Goal: Find specific page/section

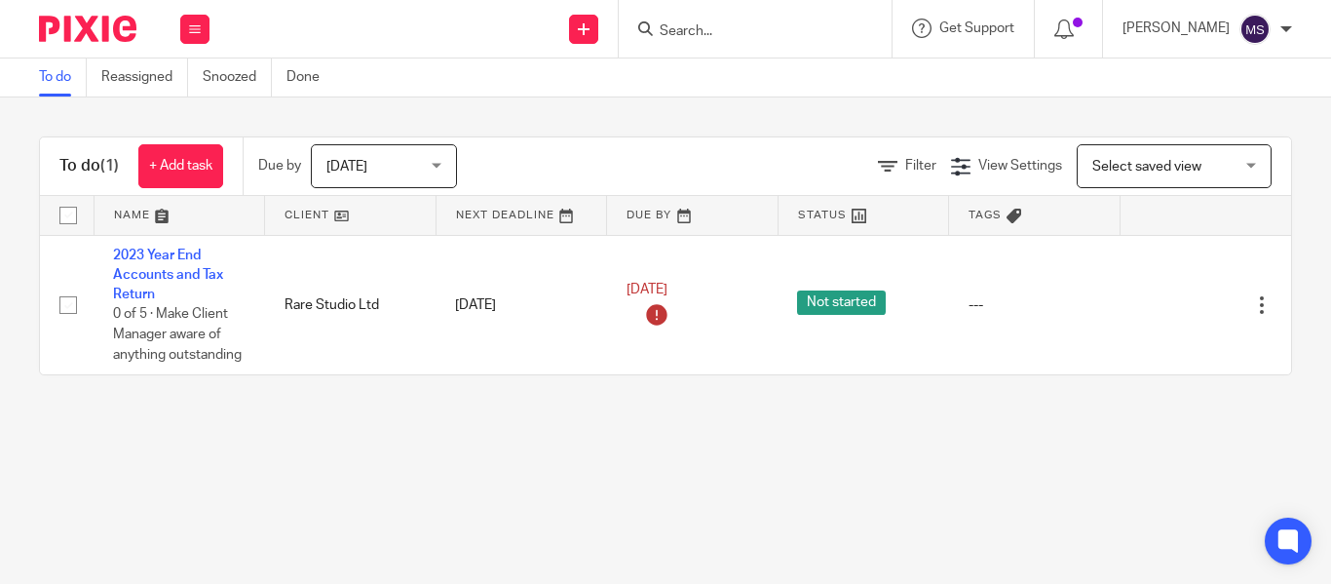
click at [659, 33] on input "Search" at bounding box center [745, 32] width 175 height 18
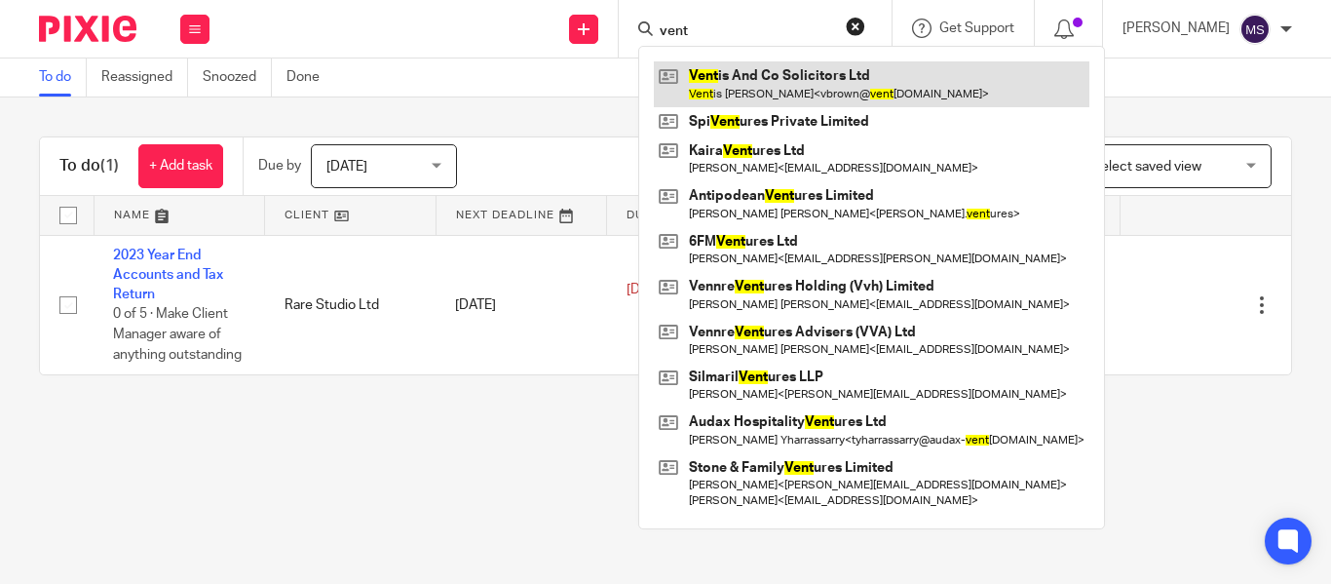
type input "vent"
click at [746, 66] on link at bounding box center [871, 83] width 435 height 45
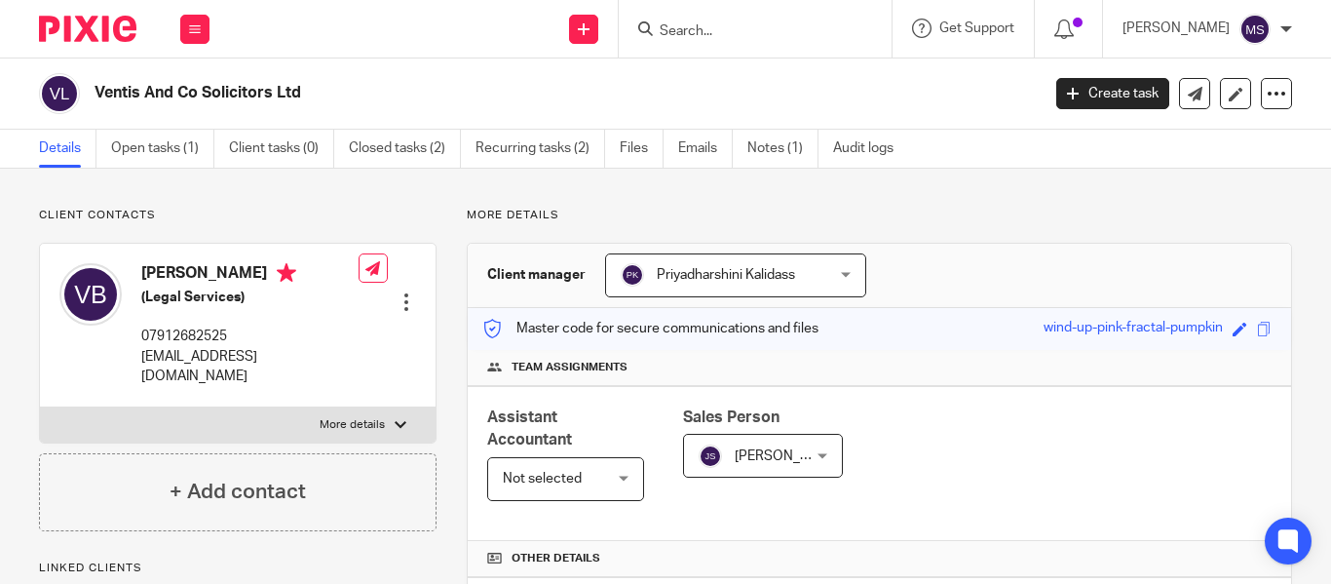
click at [680, 38] on input "Search" at bounding box center [745, 32] width 175 height 18
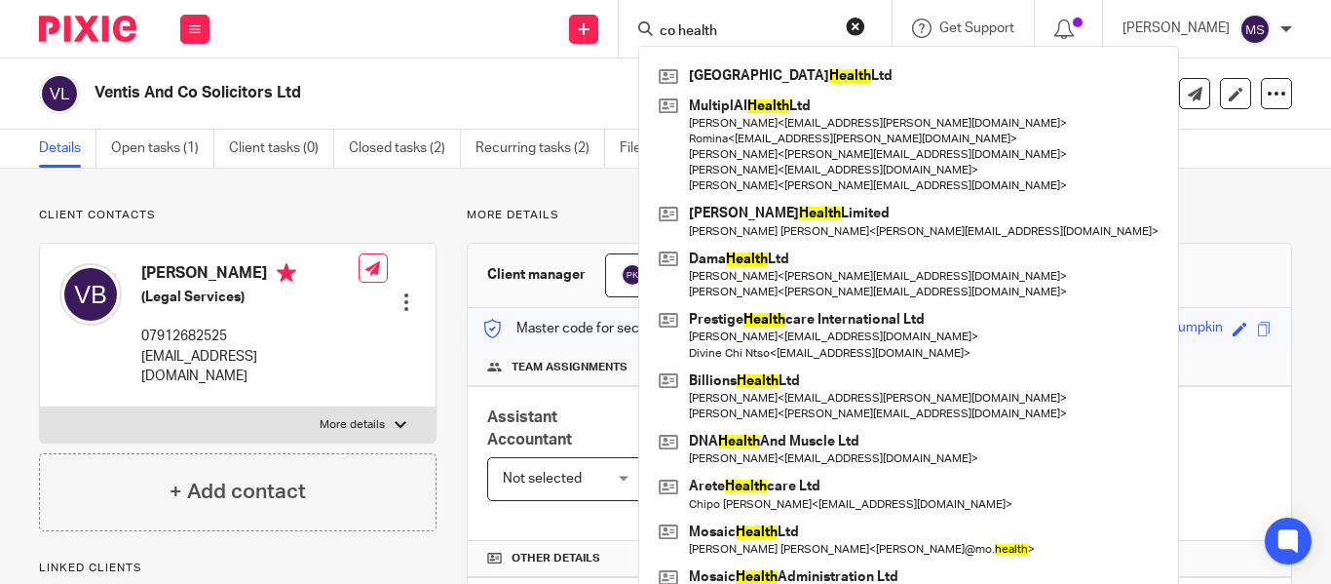
click at [658, 33] on input "co health" at bounding box center [745, 32] width 175 height 18
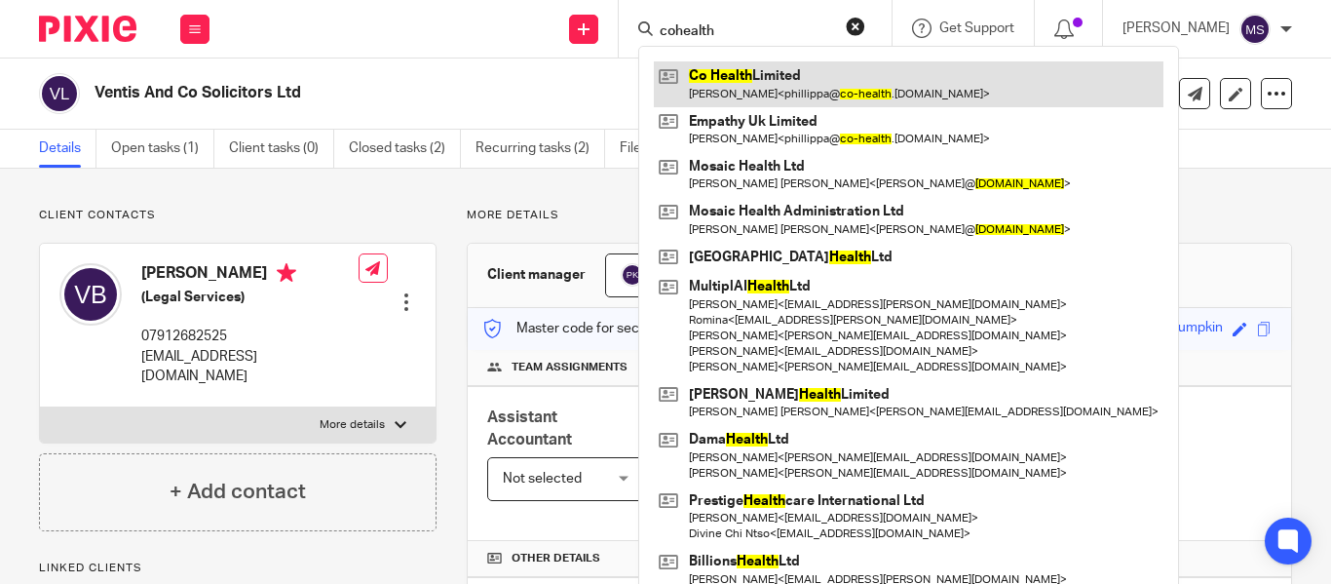
type input "cohealth"
click at [773, 102] on link at bounding box center [908, 83] width 509 height 45
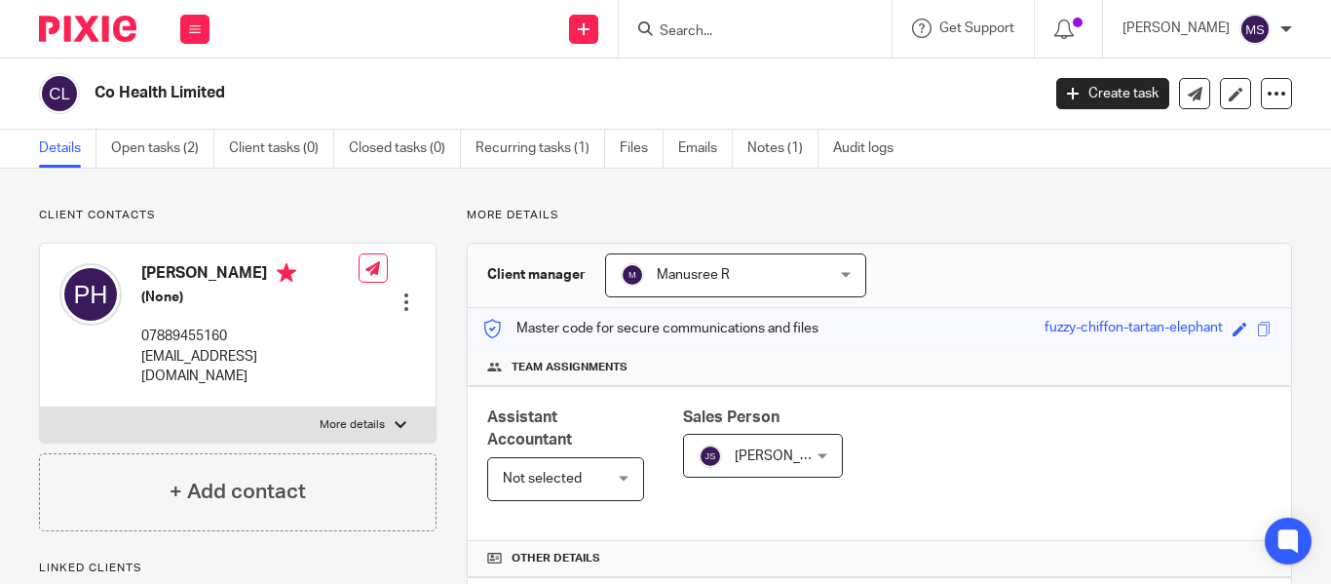
click at [658, 41] on form at bounding box center [761, 29] width 207 height 24
click at [658, 20] on form at bounding box center [761, 29] width 207 height 24
click at [659, 26] on input "Search" at bounding box center [745, 32] width 175 height 18
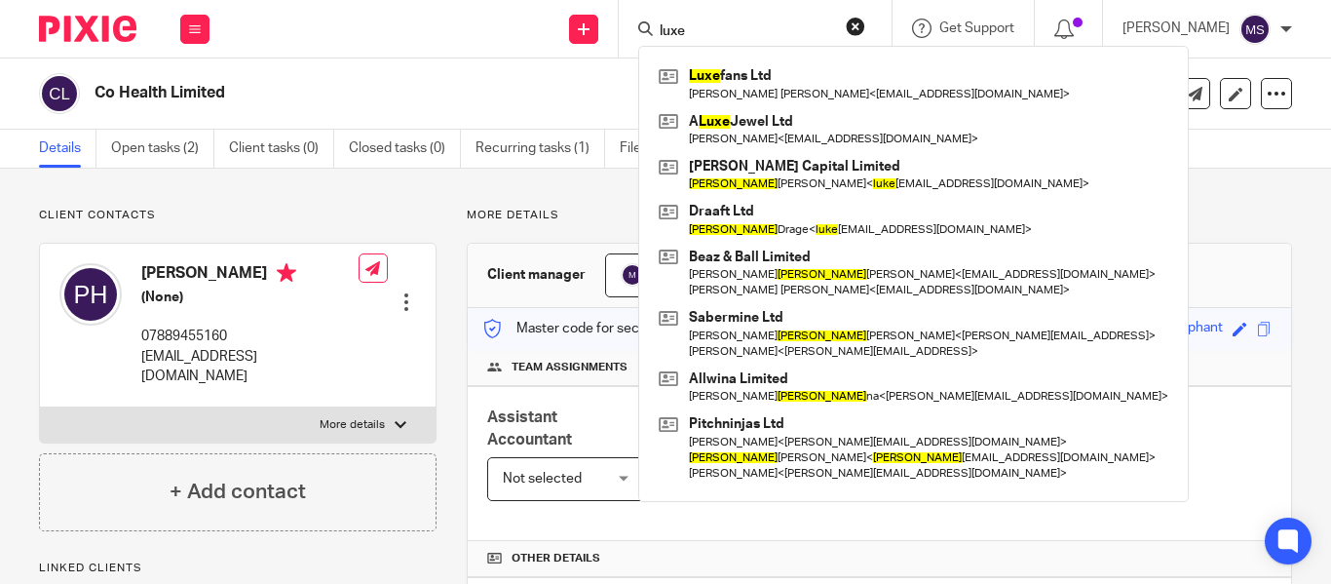
type input "luxe"
click at [705, 57] on div "Luxe fans Ltd William Rintaro Green < rintaroes@gmail.com > A Luxe Jewel Ltd An…" at bounding box center [913, 274] width 550 height 456
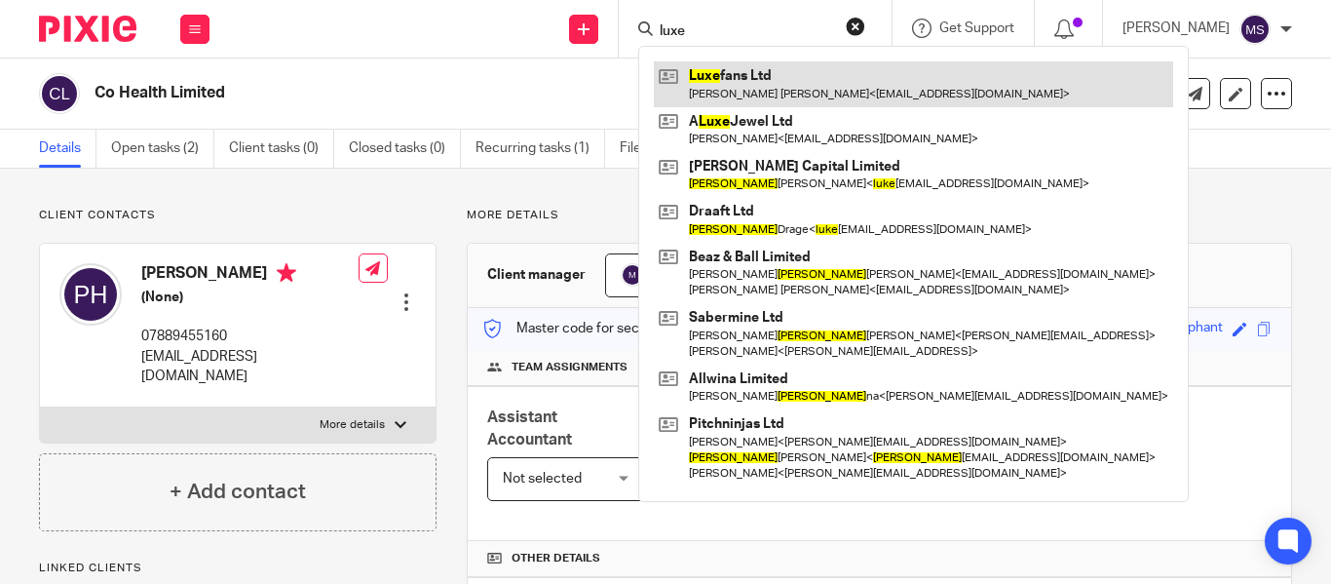
click at [729, 70] on link at bounding box center [913, 83] width 519 height 45
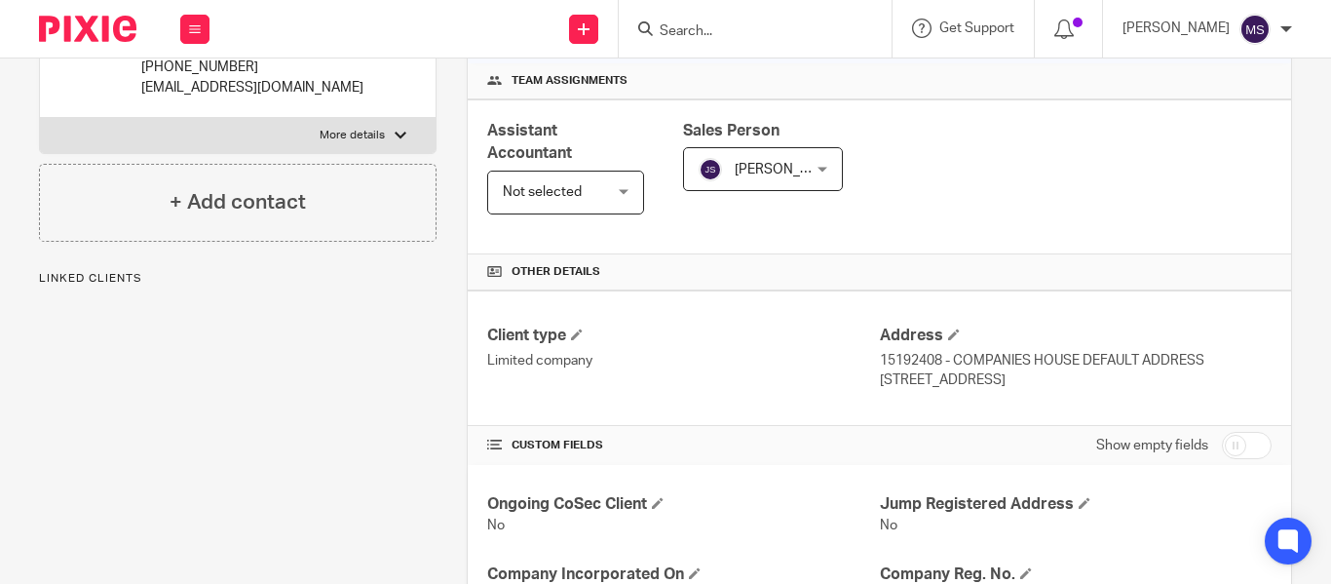
scroll to position [287, 0]
click at [707, 33] on input "Search" at bounding box center [745, 32] width 175 height 18
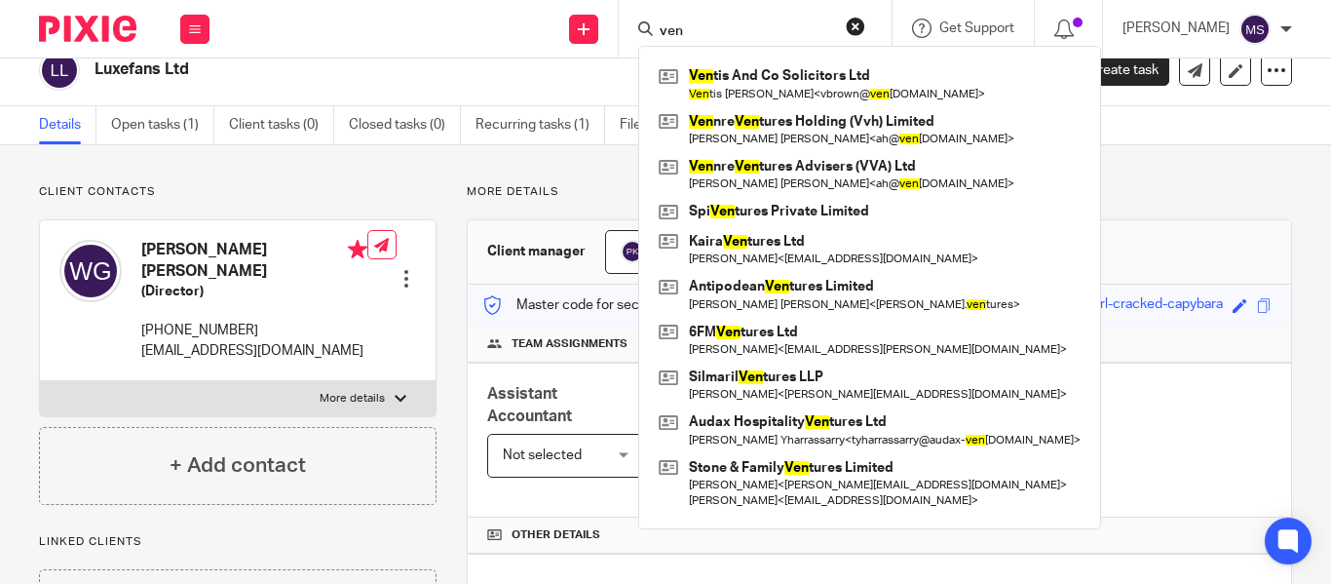
scroll to position [0, 0]
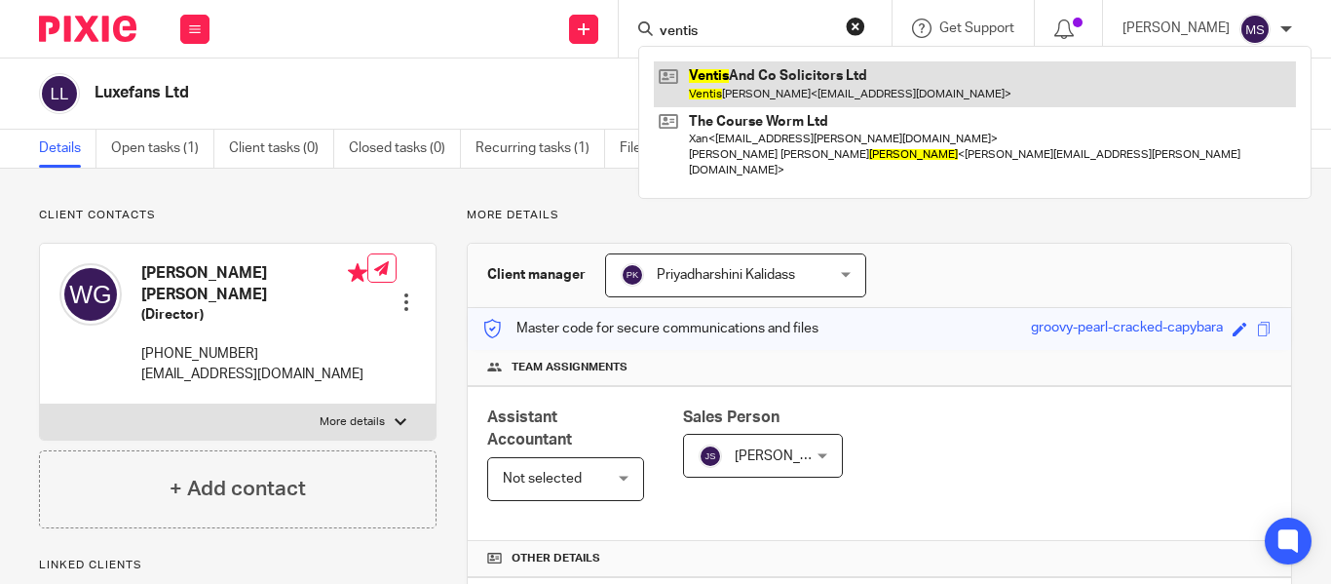
type input "ventis"
click at [749, 94] on link at bounding box center [975, 83] width 642 height 45
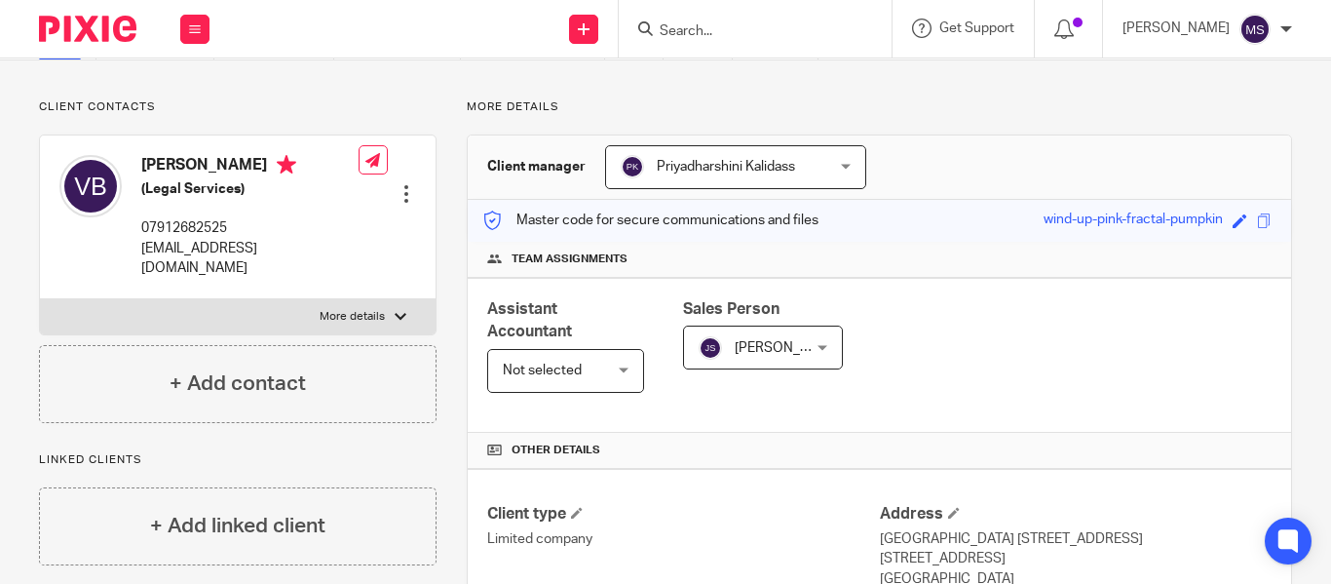
scroll to position [78, 0]
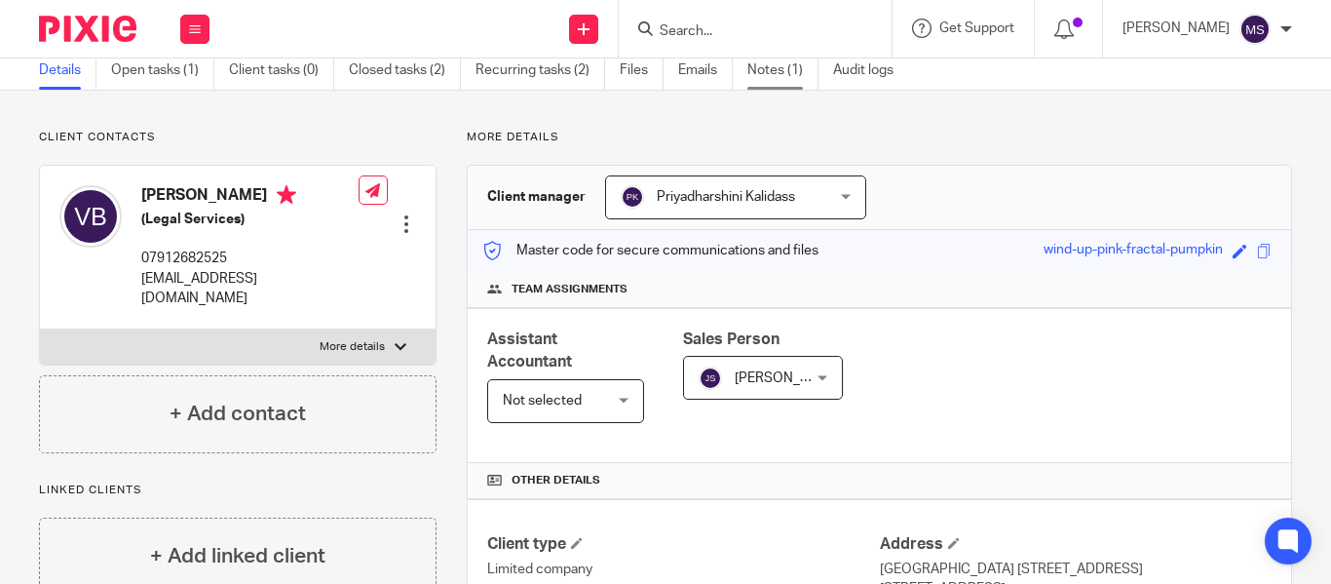
click at [786, 83] on link "Notes (1)" at bounding box center [782, 71] width 71 height 38
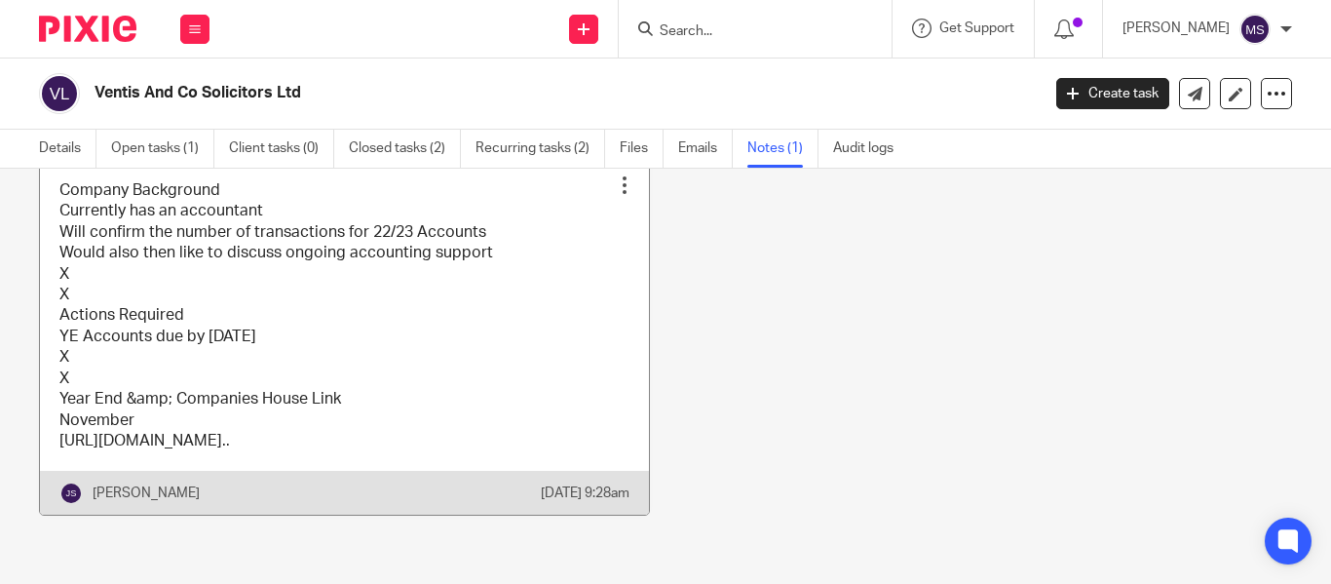
scroll to position [126, 0]
click at [307, 336] on link at bounding box center [344, 338] width 609 height 355
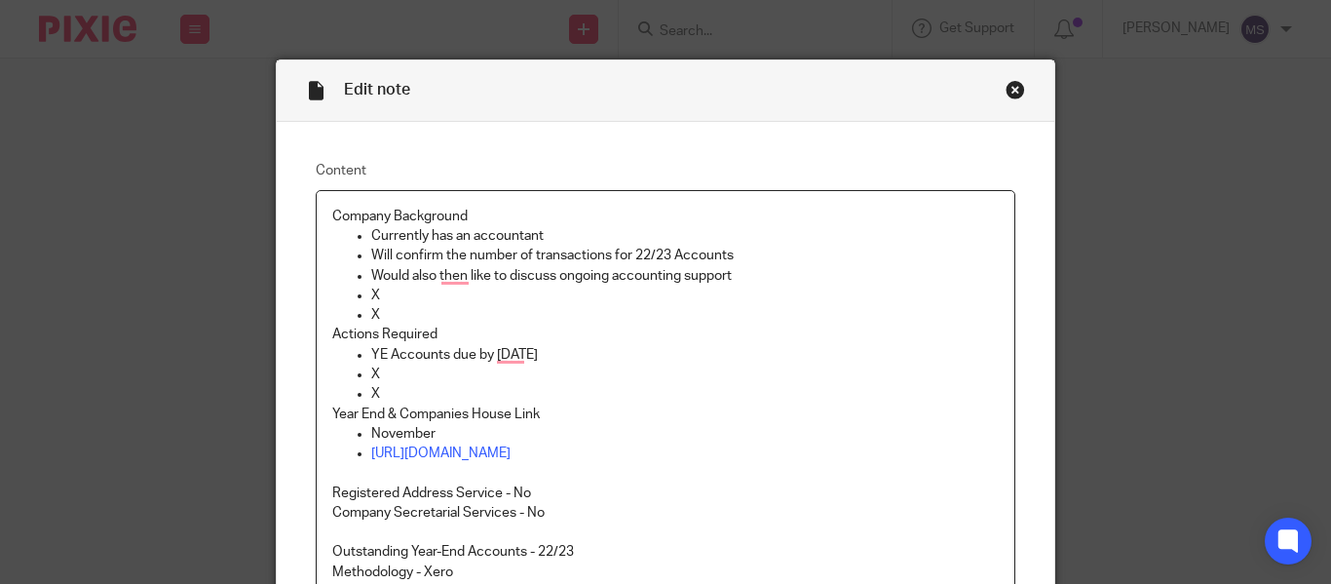
scroll to position [18, 0]
